Goal: Transaction & Acquisition: Purchase product/service

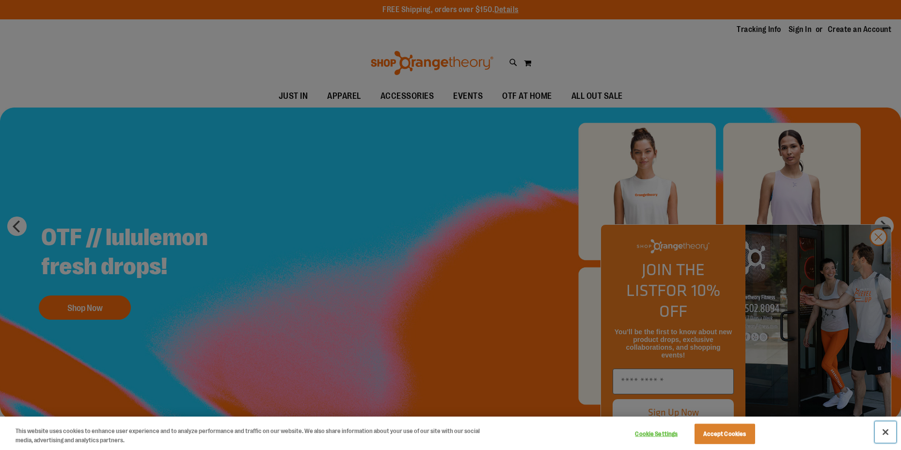
click at [888, 432] on button "Close" at bounding box center [885, 432] width 21 height 21
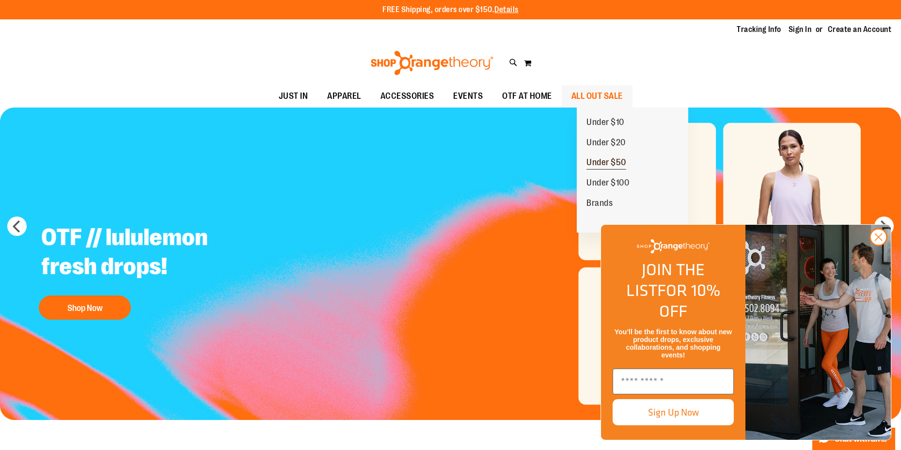
click at [607, 158] on span "Under $50" at bounding box center [607, 164] width 40 height 12
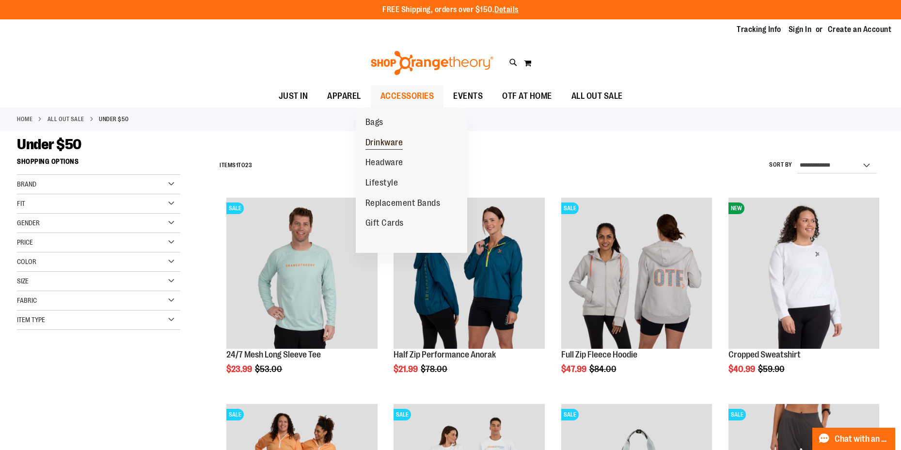
click at [391, 140] on span "Drinkware" at bounding box center [385, 144] width 38 height 12
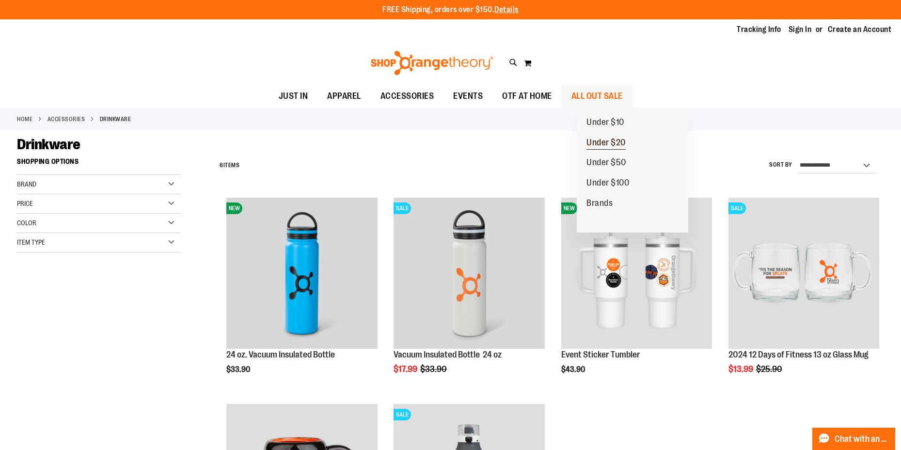
click at [606, 143] on span "Under $20" at bounding box center [606, 144] width 39 height 12
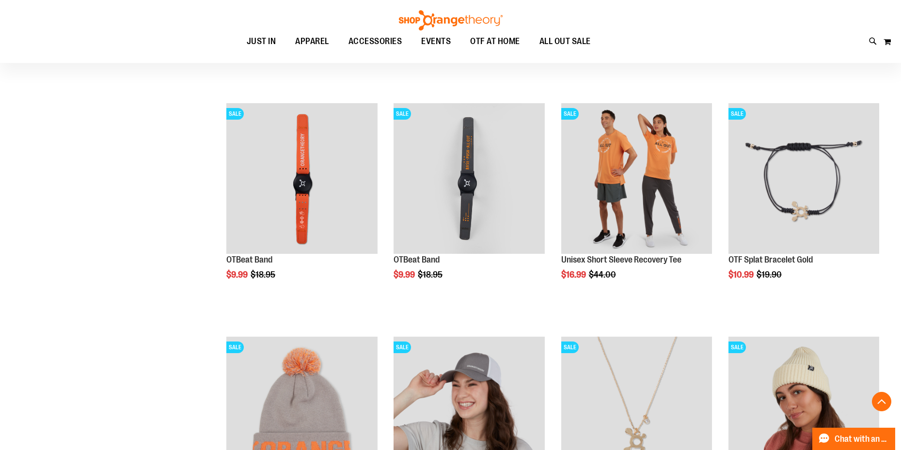
scroll to position [1046, 0]
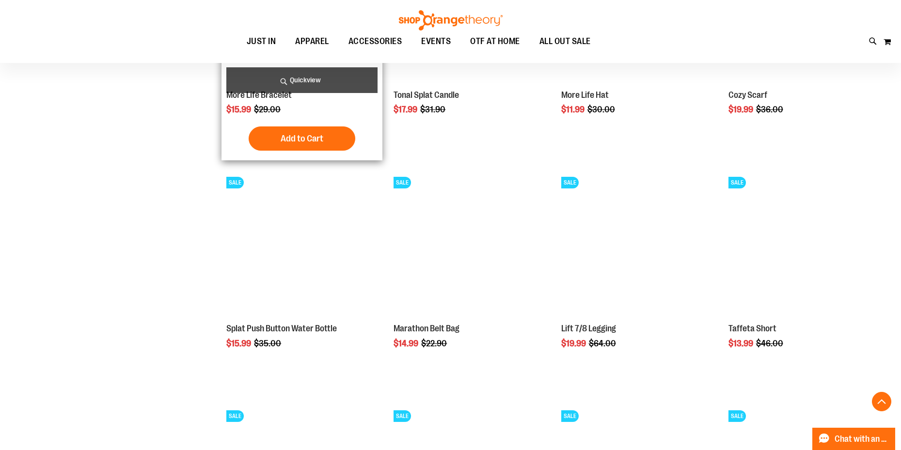
scroll to position [1681, 0]
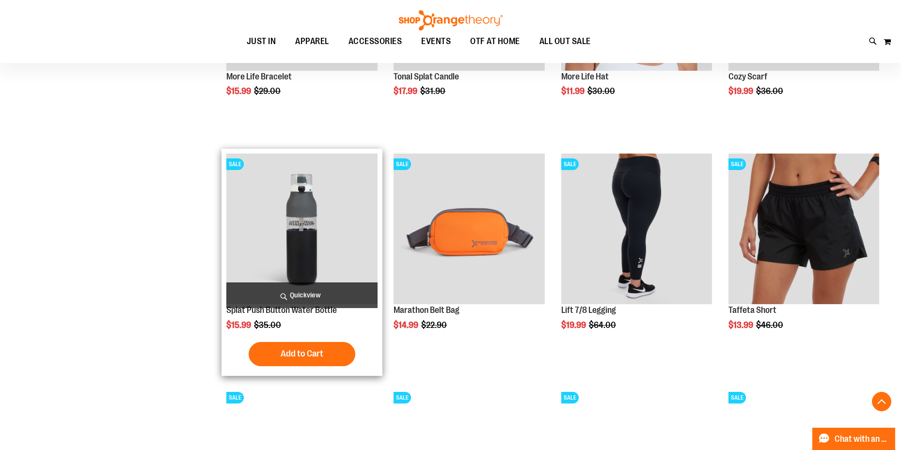
click at [337, 245] on img "product" at bounding box center [301, 229] width 151 height 151
